Goal: Information Seeking & Learning: Learn about a topic

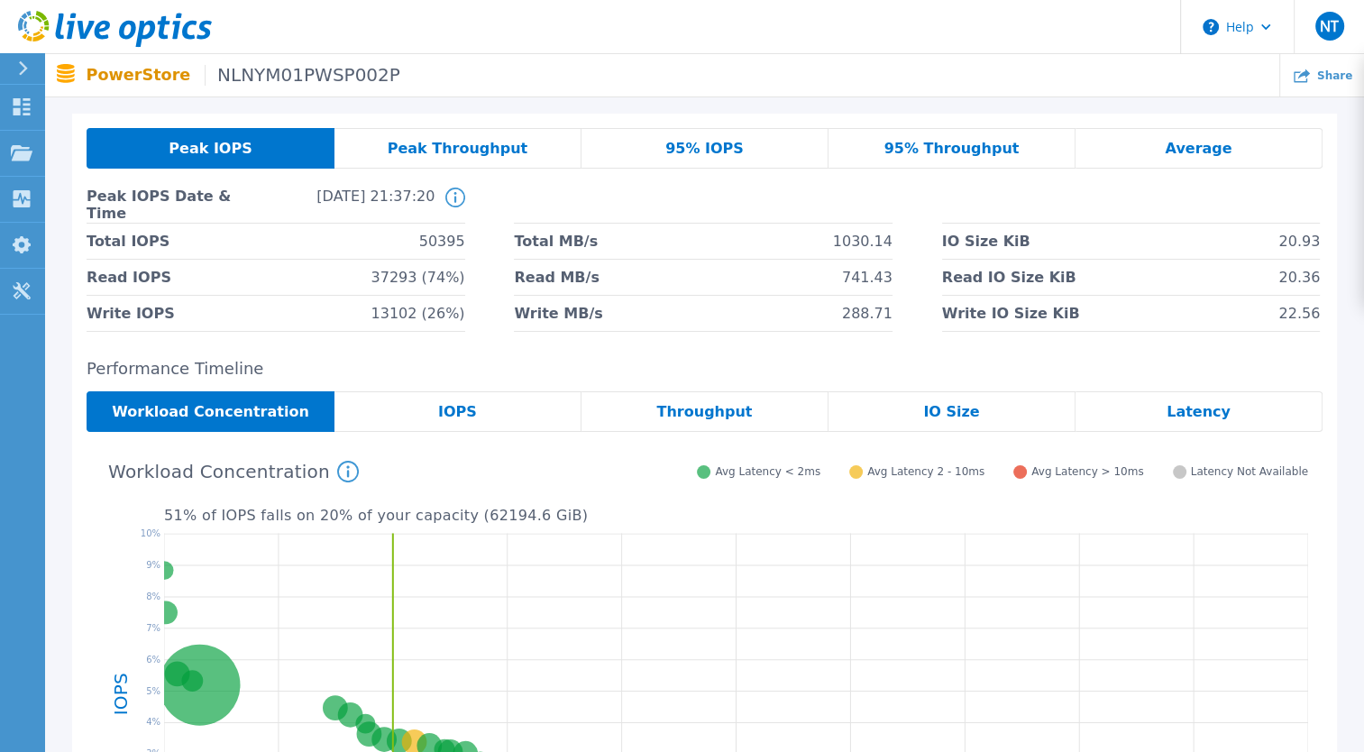
scroll to position [50, 0]
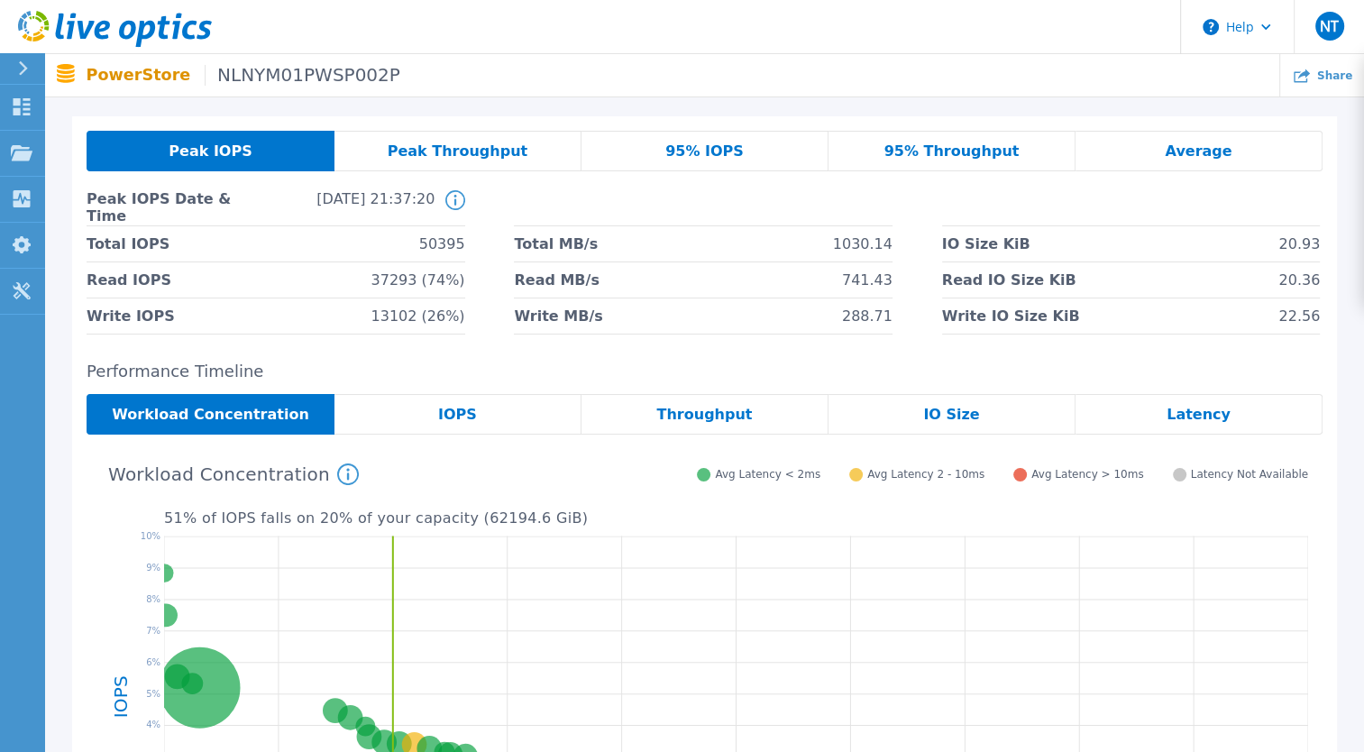
click at [1186, 415] on span "Latency" at bounding box center [1198, 414] width 64 height 14
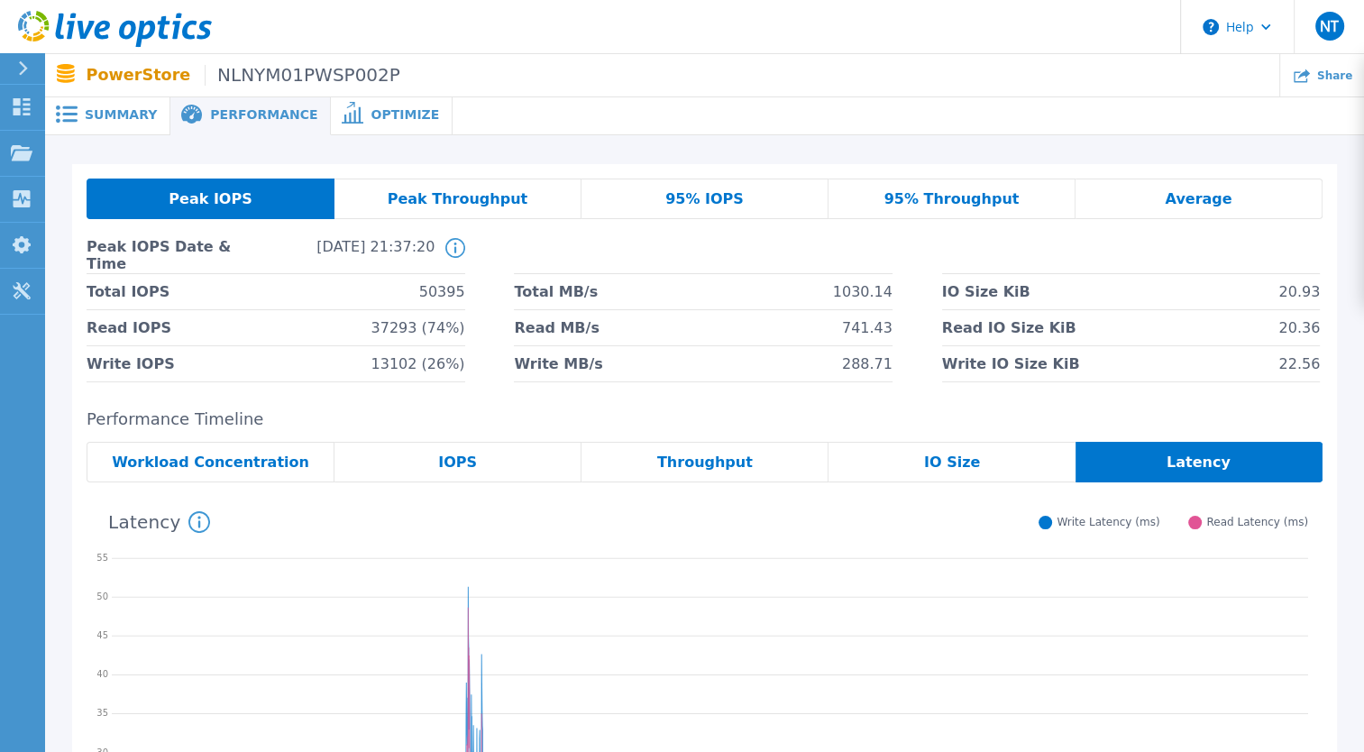
scroll to position [0, 0]
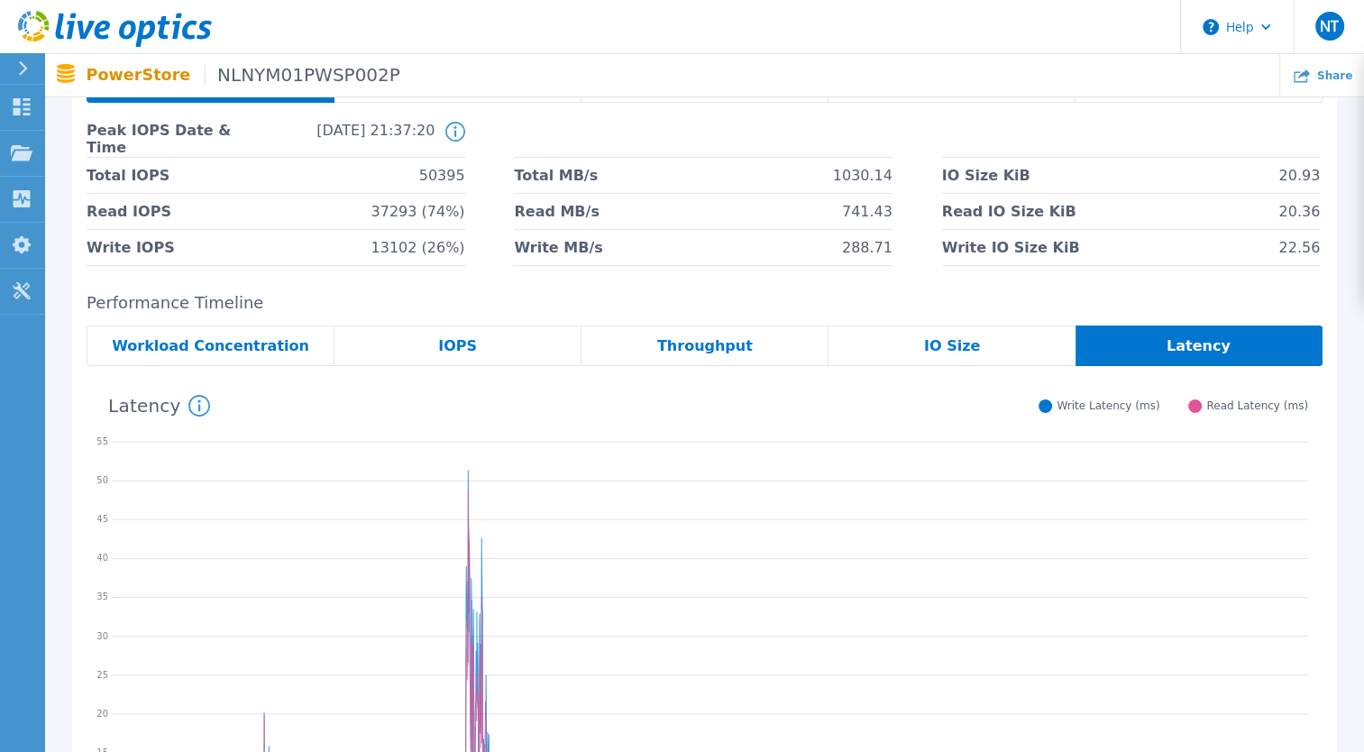
scroll to position [115, 0]
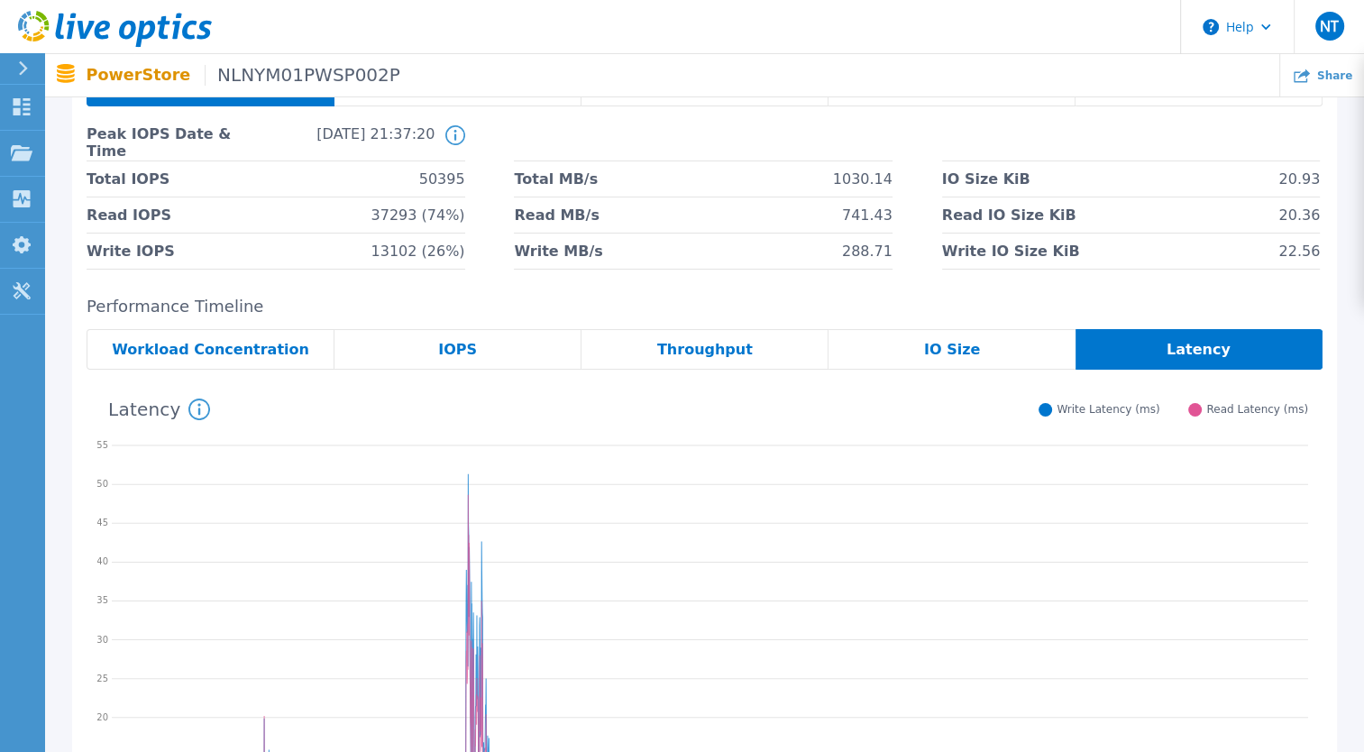
click at [452, 135] on icon at bounding box center [455, 135] width 20 height 20
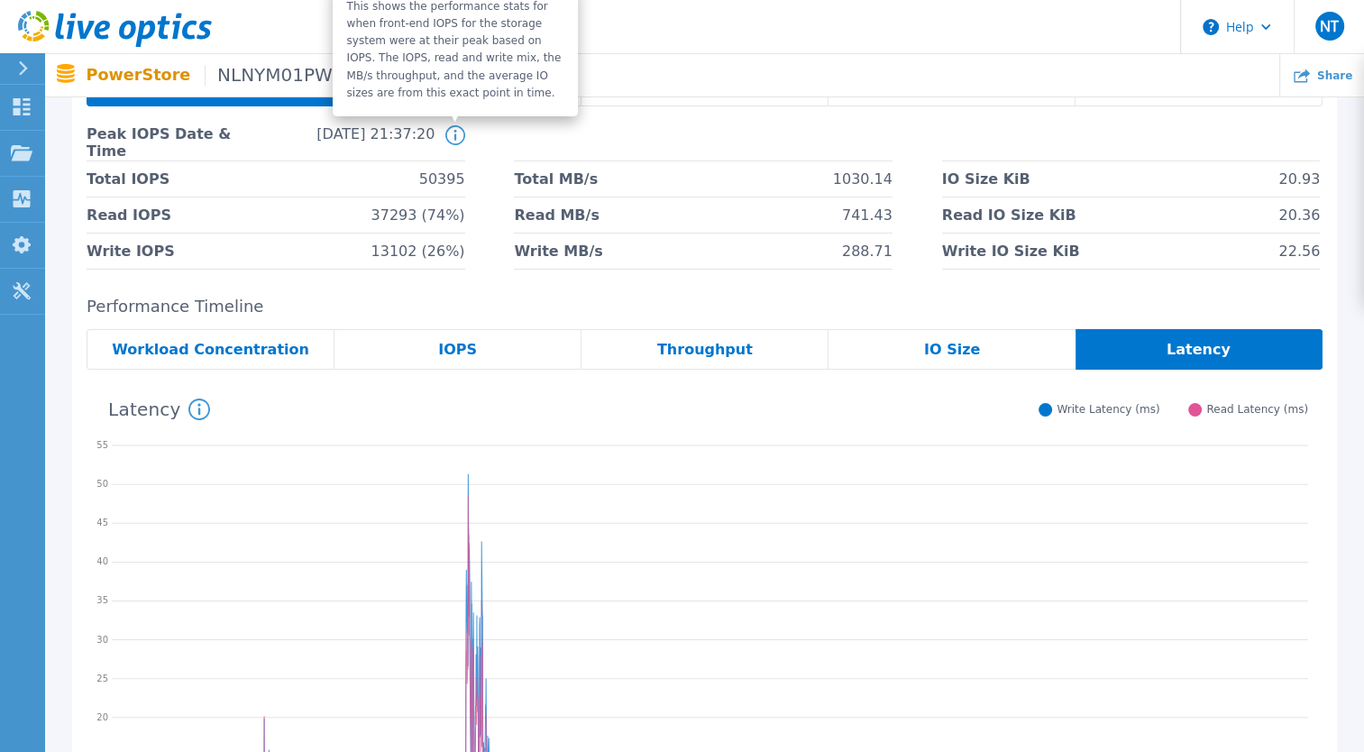
click at [526, 144] on li at bounding box center [703, 143] width 378 height 36
click at [458, 137] on icon at bounding box center [455, 135] width 20 height 20
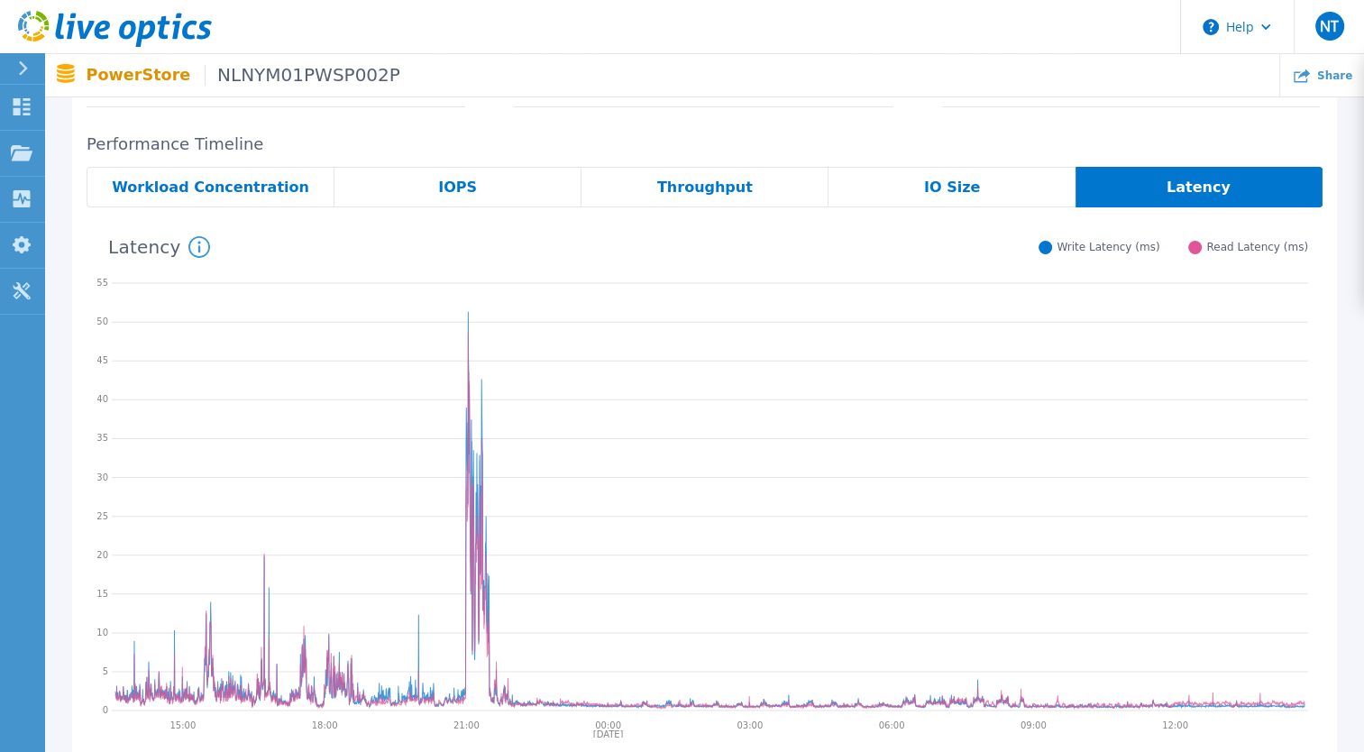
scroll to position [288, 0]
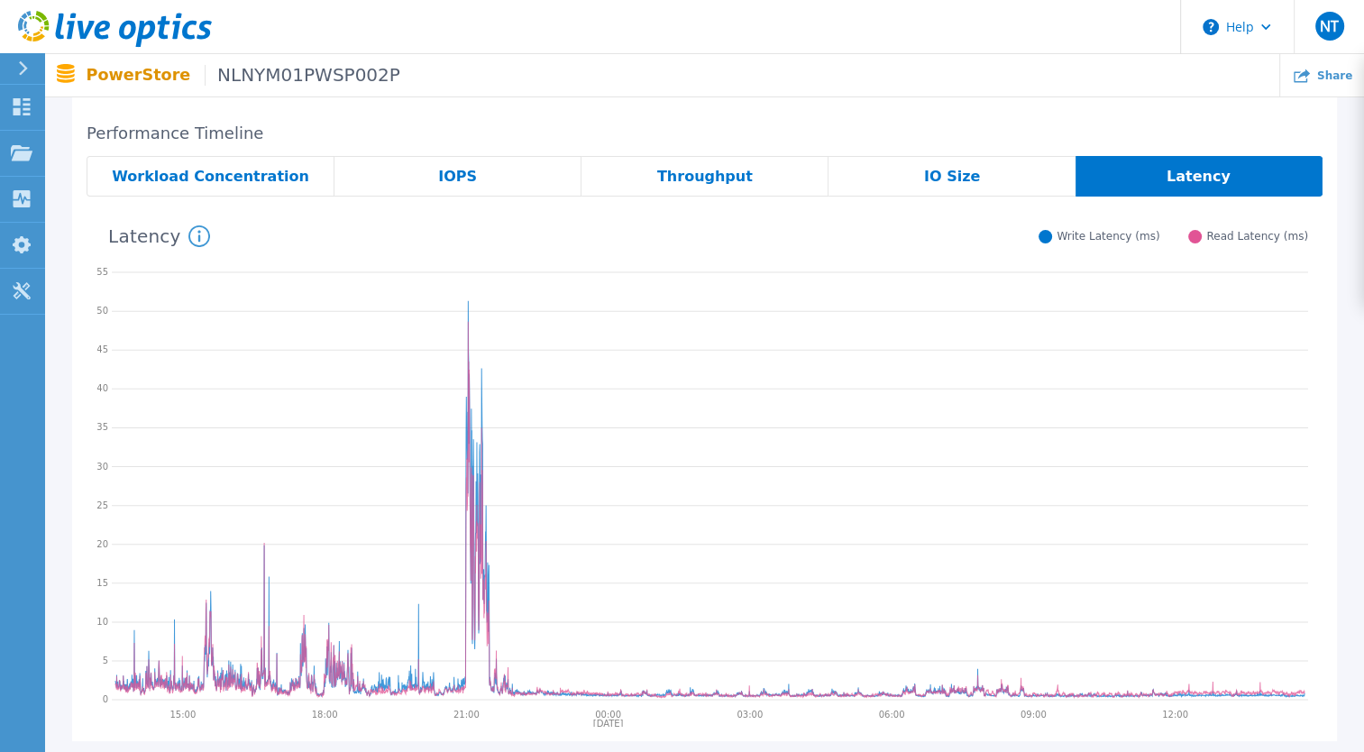
drag, startPoint x: 443, startPoint y: 660, endPoint x: 553, endPoint y: 644, distance: 111.0
click at [553, 644] on icon at bounding box center [710, 483] width 1196 height 451
click at [274, 176] on span "Workload Concentration" at bounding box center [210, 176] width 197 height 14
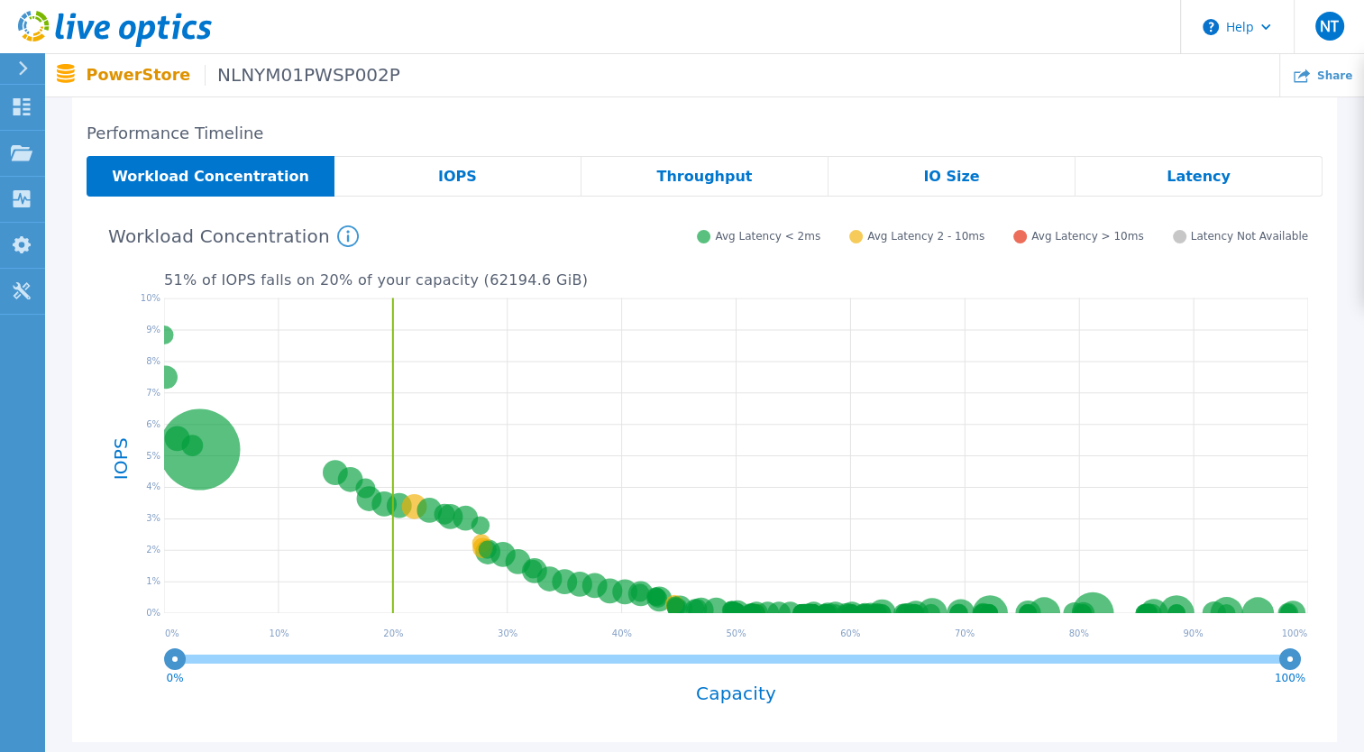
click at [481, 186] on div "IOPS" at bounding box center [457, 176] width 247 height 41
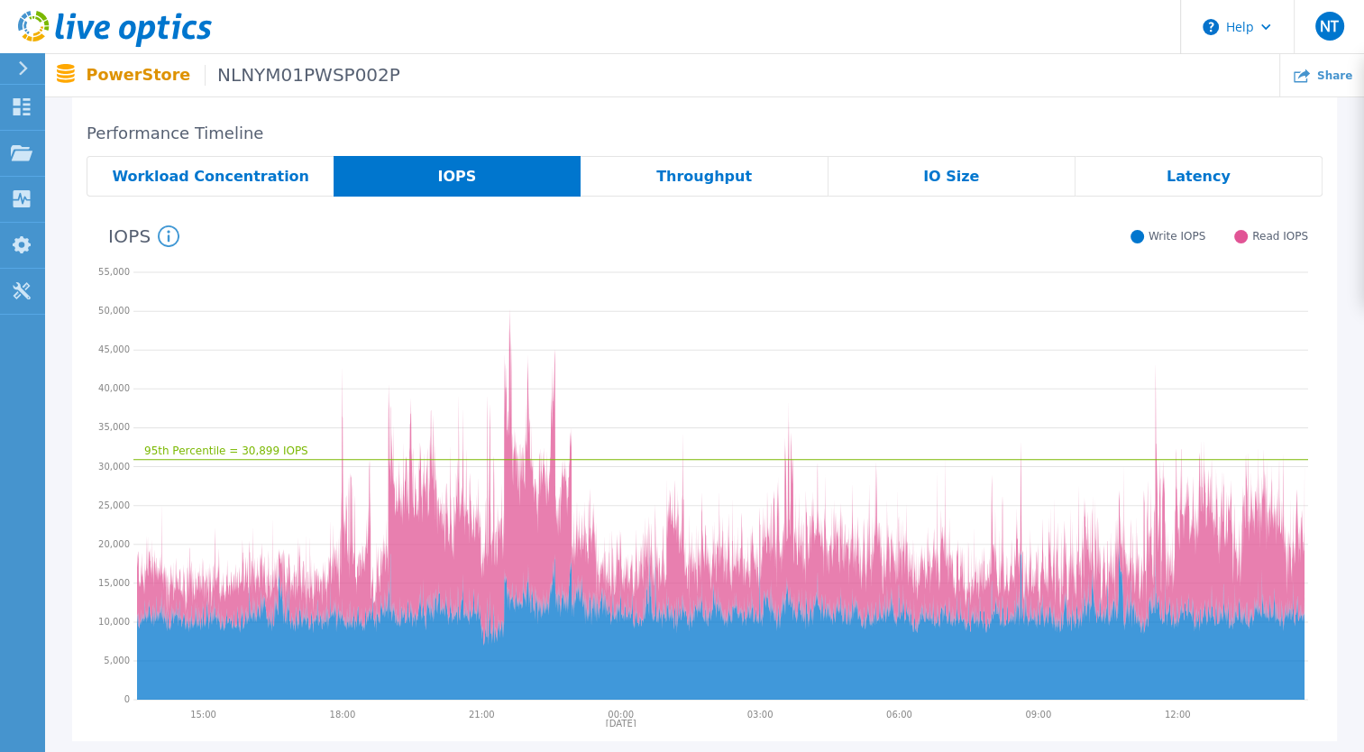
click at [764, 166] on div "Throughput" at bounding box center [703, 176] width 247 height 41
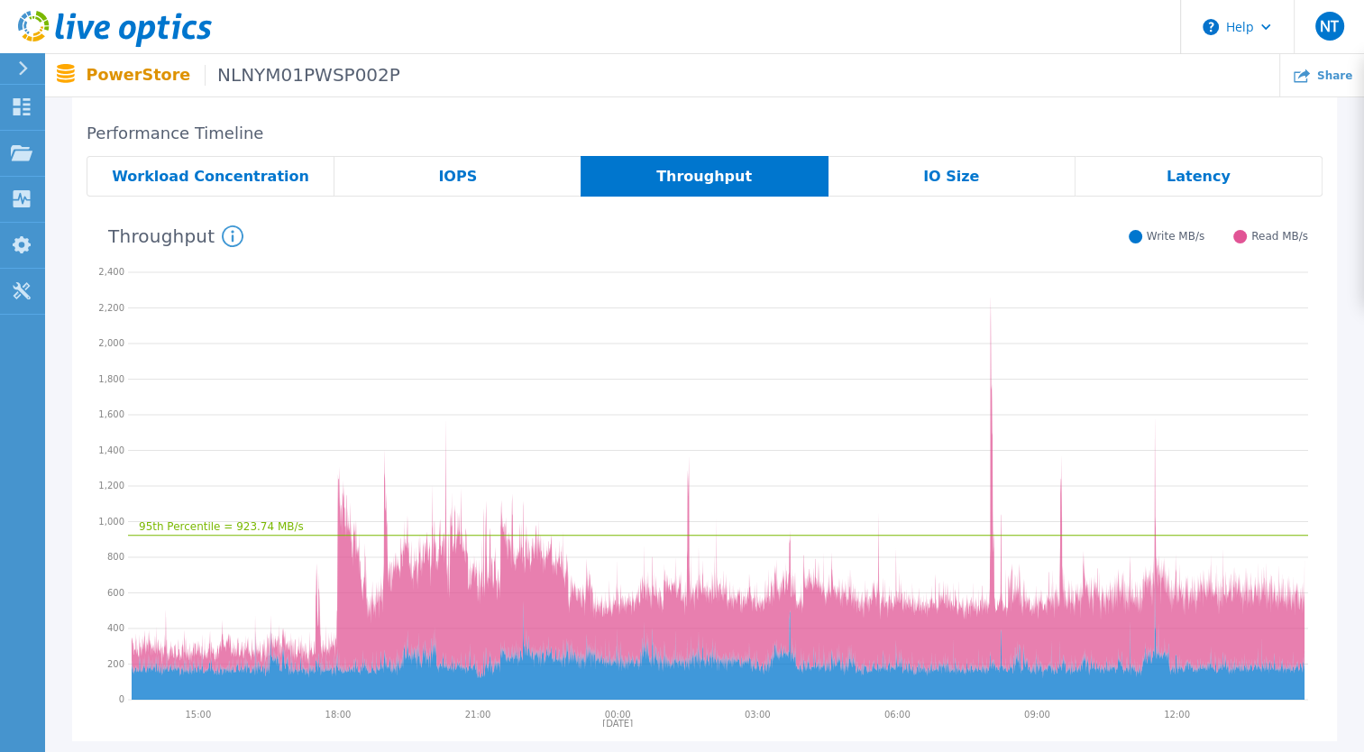
click at [1206, 175] on span "Latency" at bounding box center [1198, 176] width 64 height 14
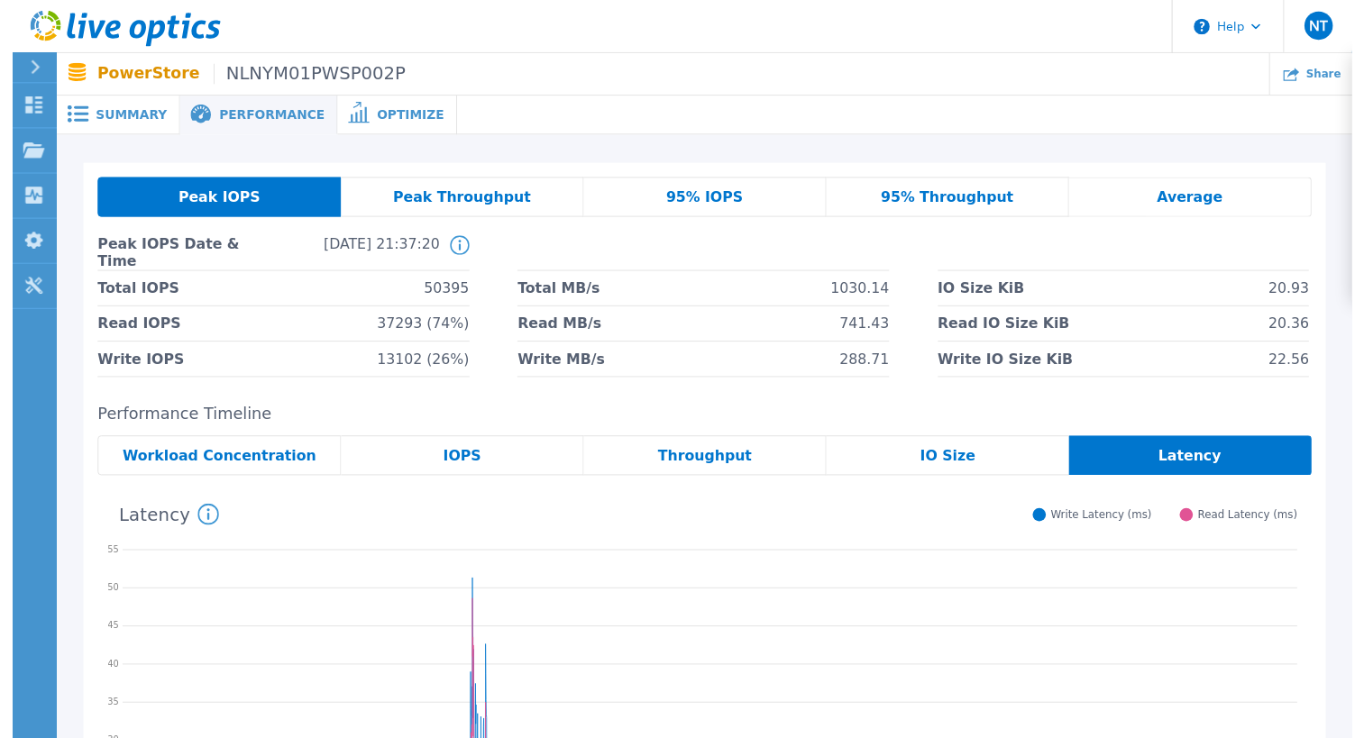
scroll to position [0, 0]
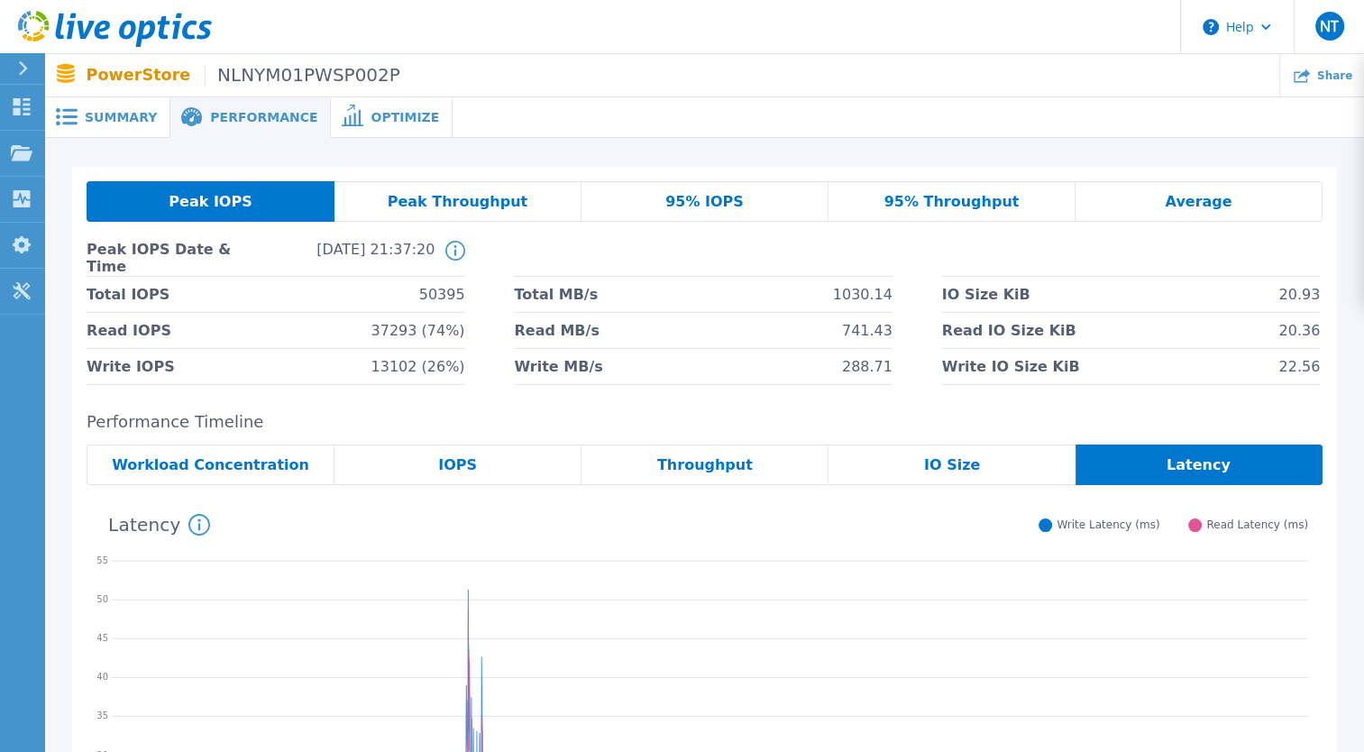
click at [234, 122] on span "Performance" at bounding box center [263, 117] width 107 height 13
click at [103, 117] on span "Summary" at bounding box center [121, 117] width 72 height 13
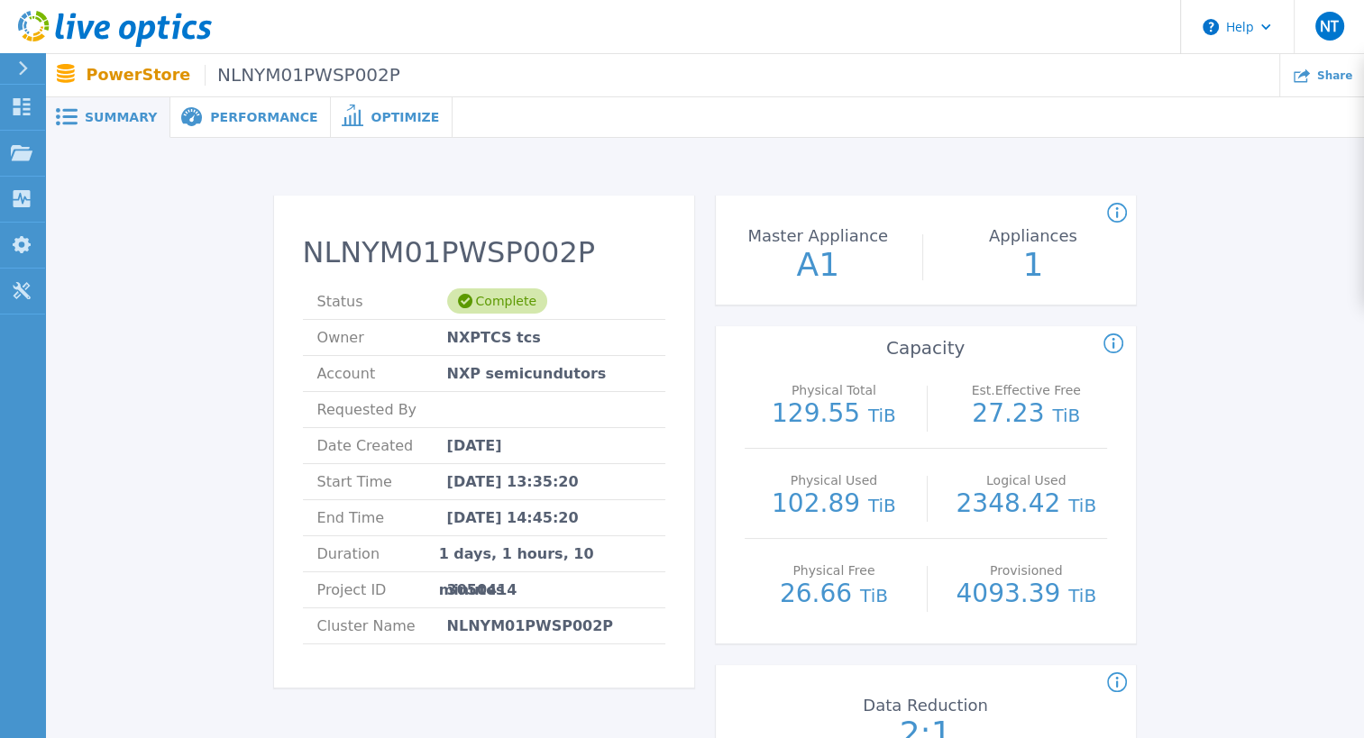
click at [257, 117] on span "Performance" at bounding box center [263, 117] width 107 height 13
